Goal: Find specific page/section: Find specific page/section

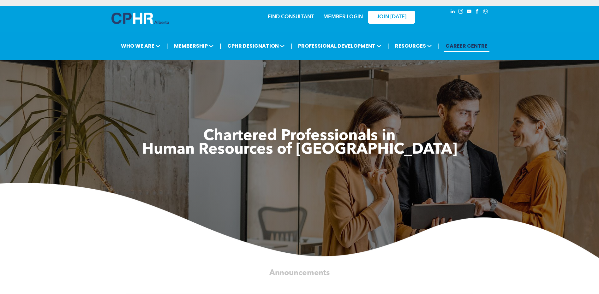
click at [345, 15] on link "MEMBER LOGIN" at bounding box center [342, 17] width 39 height 5
click at [332, 18] on link "MEMBER LOGIN" at bounding box center [342, 17] width 39 height 5
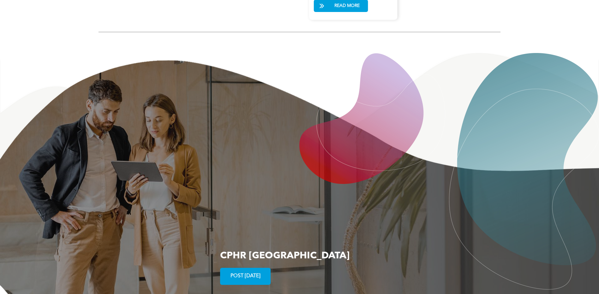
scroll to position [1150, 0]
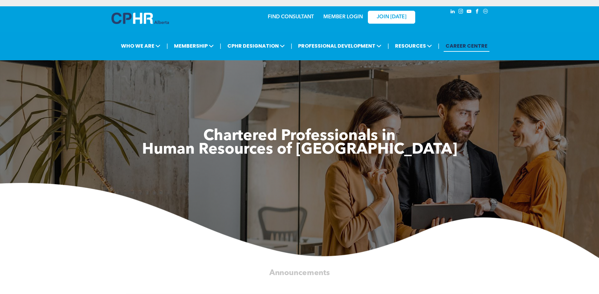
click at [340, 16] on link "MEMBER LOGIN" at bounding box center [342, 17] width 39 height 5
